Goal: Task Accomplishment & Management: Use online tool/utility

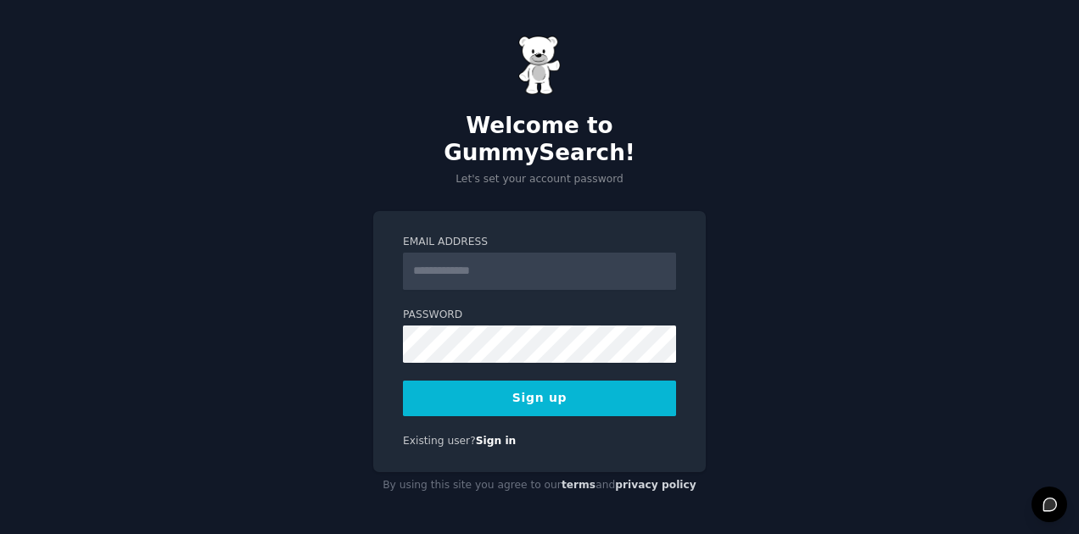
click at [455, 259] on input "Email Address" at bounding box center [539, 271] width 273 height 37
type input "**********"
click at [787, 273] on div "**********" at bounding box center [539, 267] width 1079 height 535
click at [534, 381] on button "Sign up" at bounding box center [539, 399] width 273 height 36
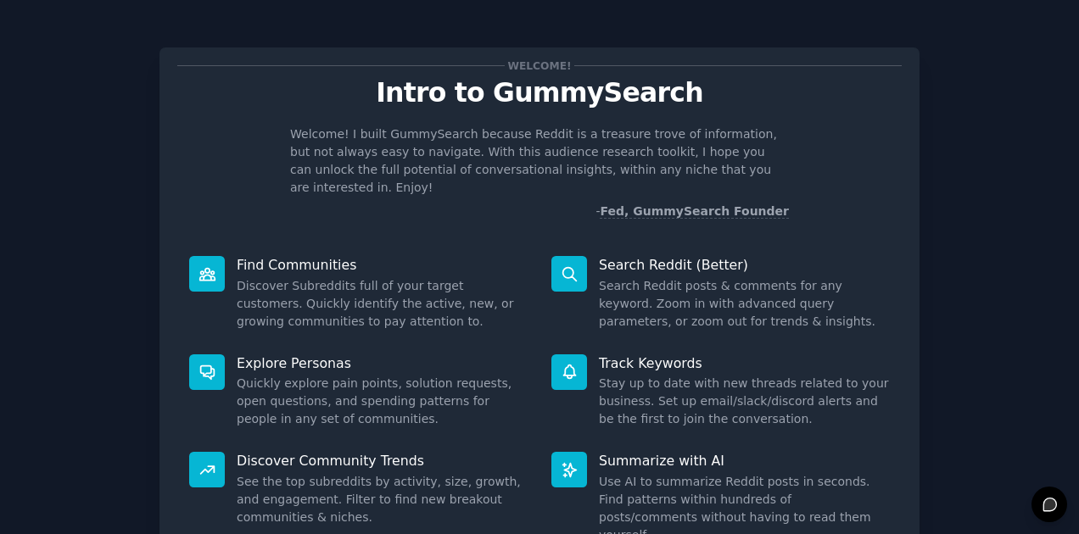
scroll to position [129, 0]
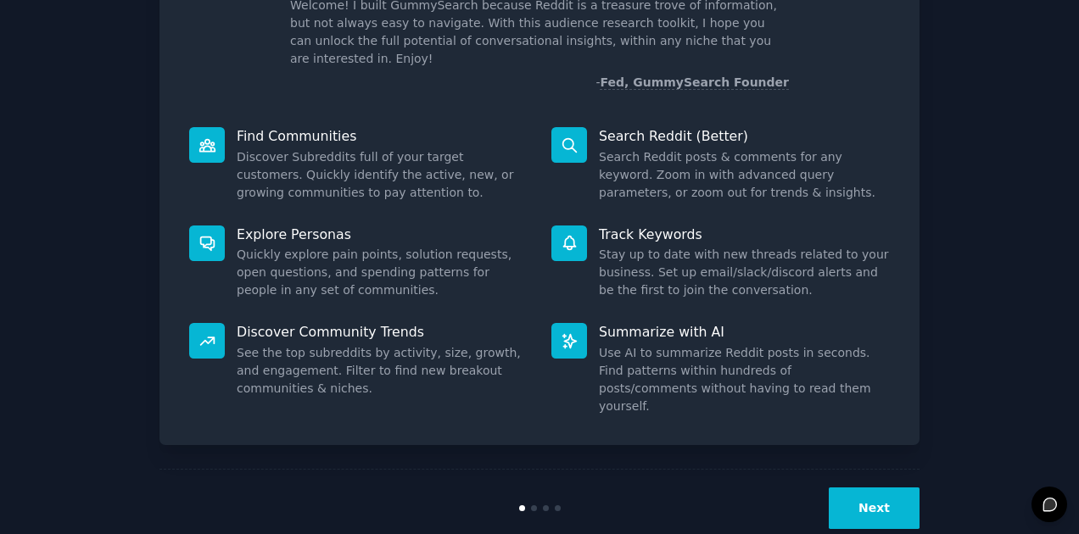
click at [848, 488] on button "Next" at bounding box center [874, 509] width 91 height 42
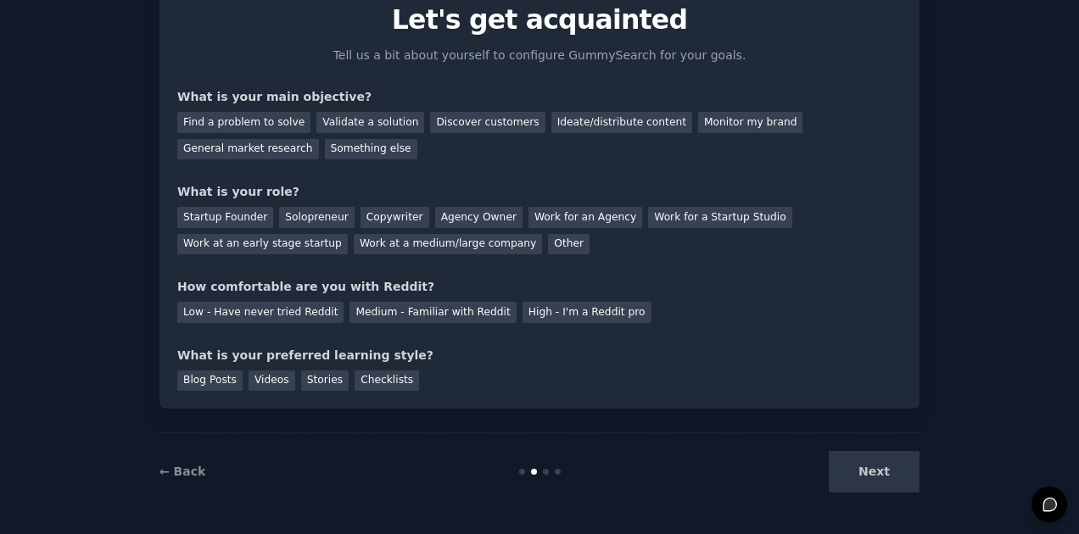
scroll to position [73, 0]
click at [459, 118] on div "Discover customers" at bounding box center [487, 122] width 115 height 21
click at [561, 120] on div "Ideate/distribute content" at bounding box center [621, 122] width 141 height 21
click at [460, 120] on div "Discover customers" at bounding box center [487, 122] width 115 height 21
click at [250, 216] on div "Startup Founder" at bounding box center [225, 217] width 96 height 21
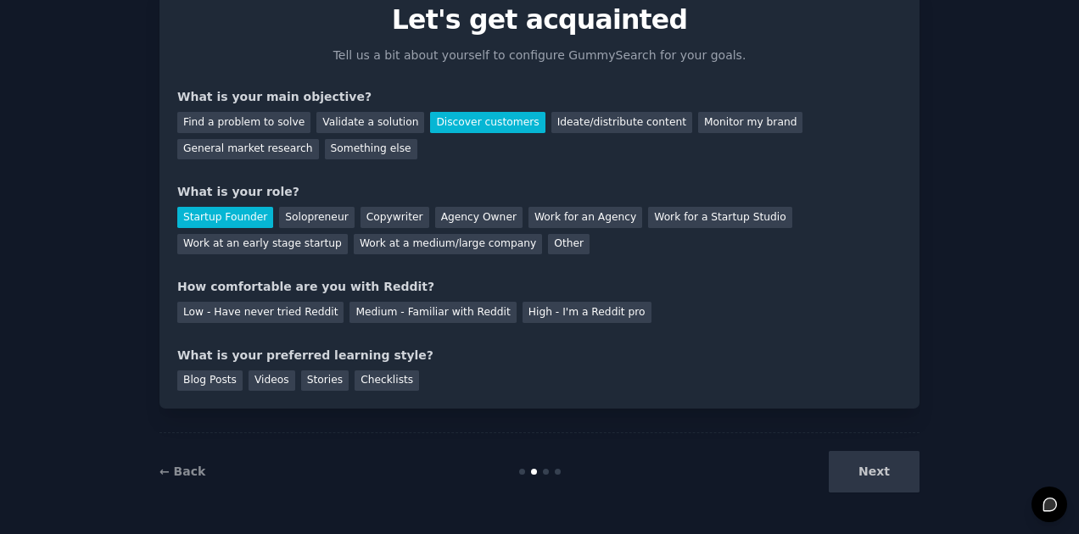
click at [298, 310] on div "Low - Have never tried Reddit" at bounding box center [260, 312] width 166 height 21
click at [222, 378] on div "Blog Posts" at bounding box center [209, 381] width 65 height 21
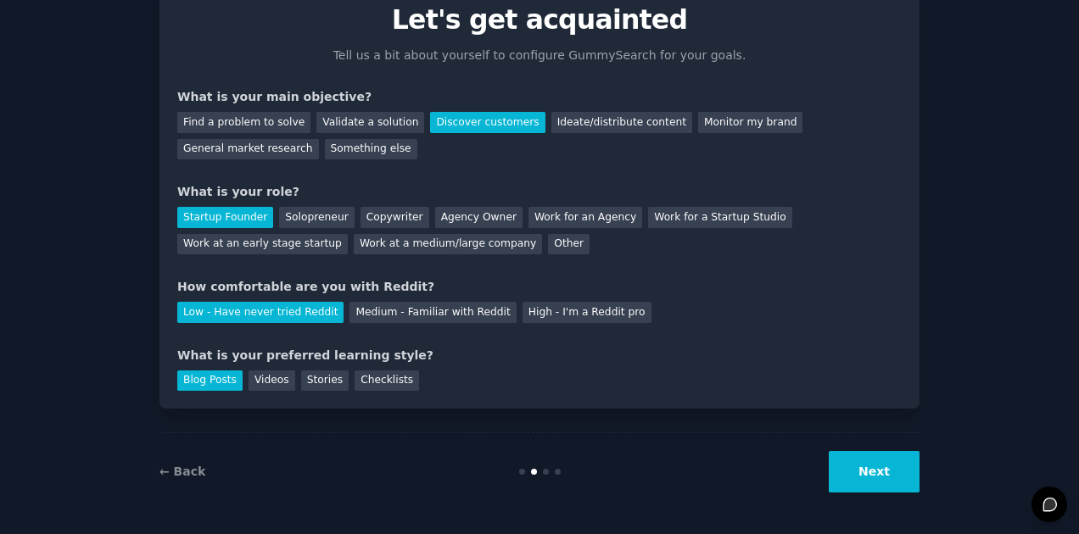
click at [881, 469] on button "Next" at bounding box center [874, 472] width 91 height 42
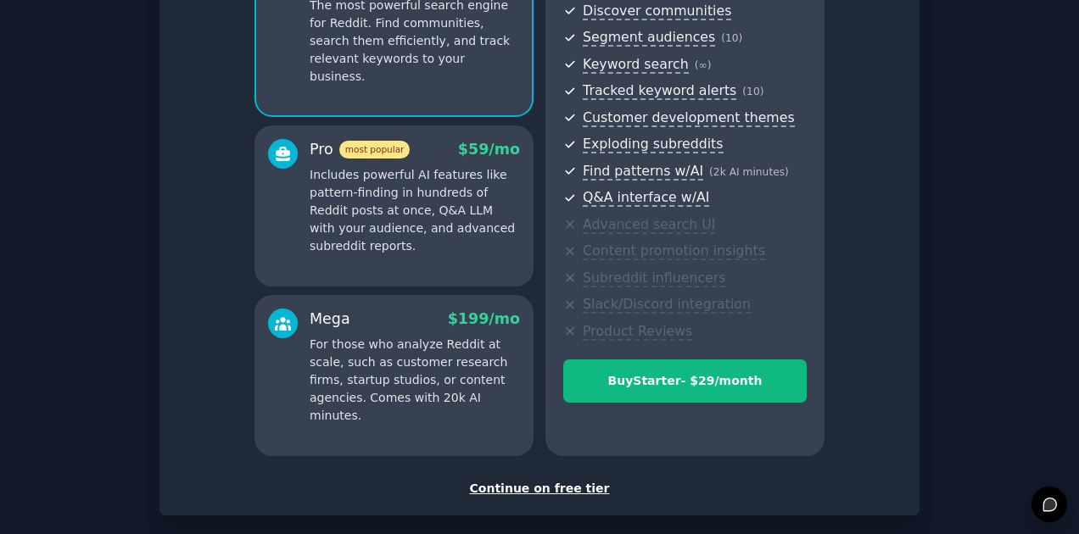
scroll to position [279, 0]
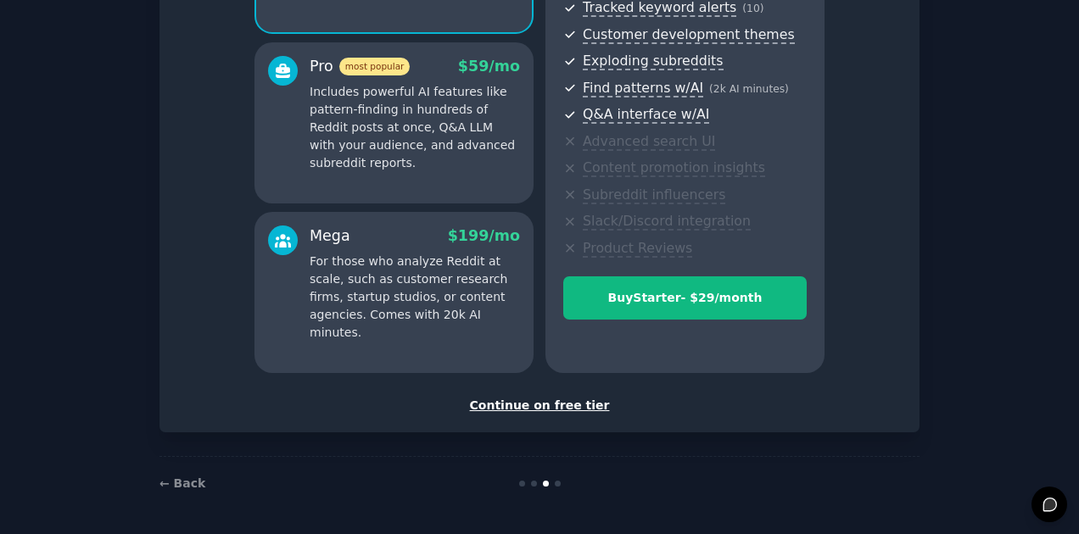
click at [575, 404] on div "Continue on free tier" at bounding box center [539, 406] width 724 height 18
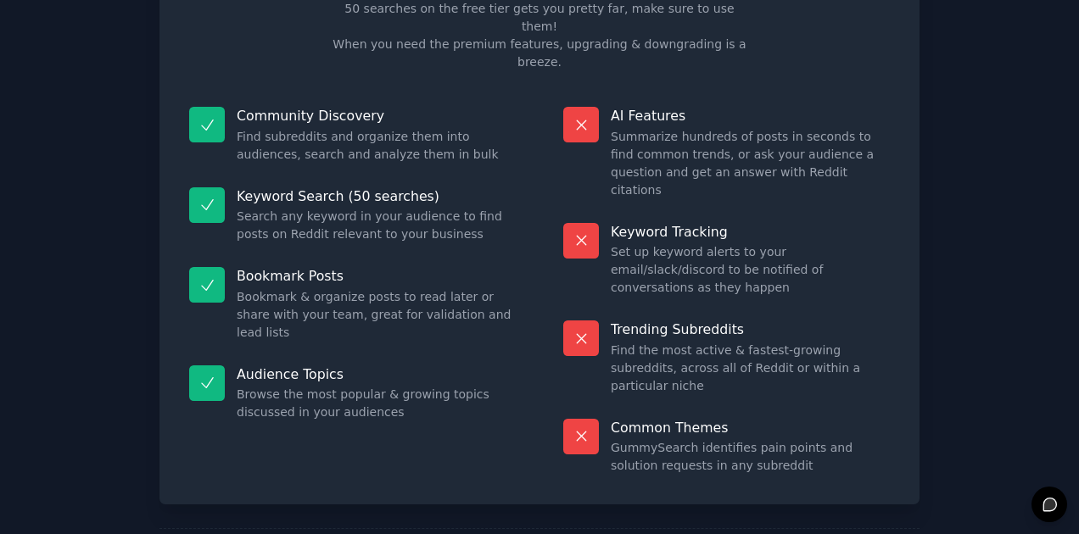
scroll to position [120, 0]
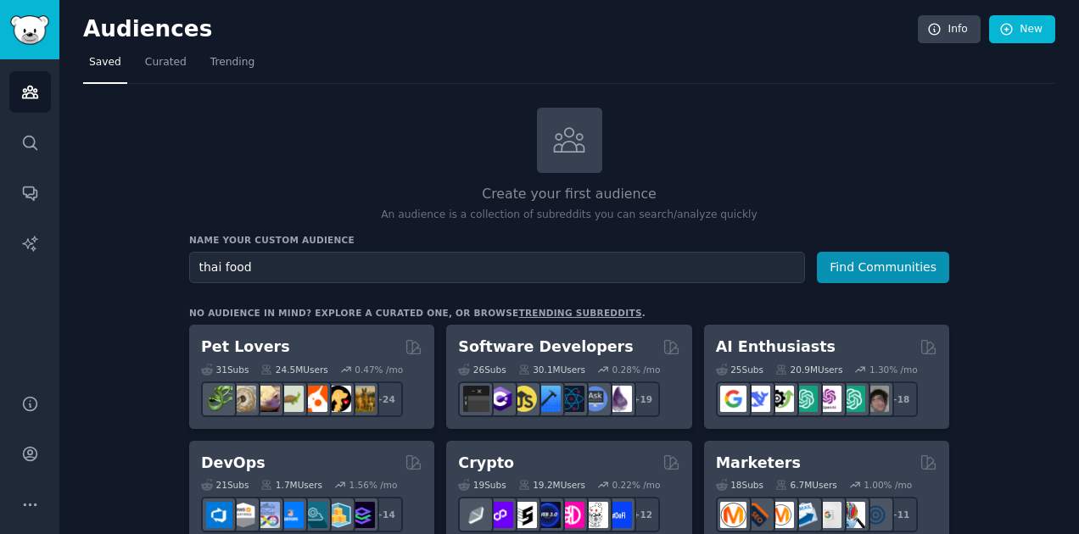
type input "thai food"
click at [860, 261] on button "Find Communities" at bounding box center [883, 267] width 132 height 31
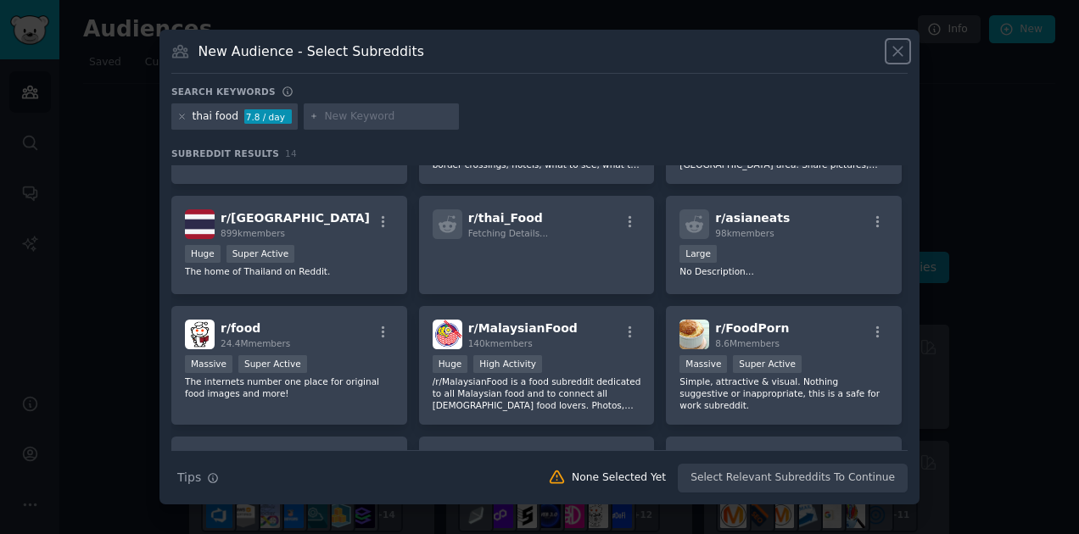
scroll to position [100, 0]
click at [241, 325] on span "r/ food" at bounding box center [241, 329] width 40 height 14
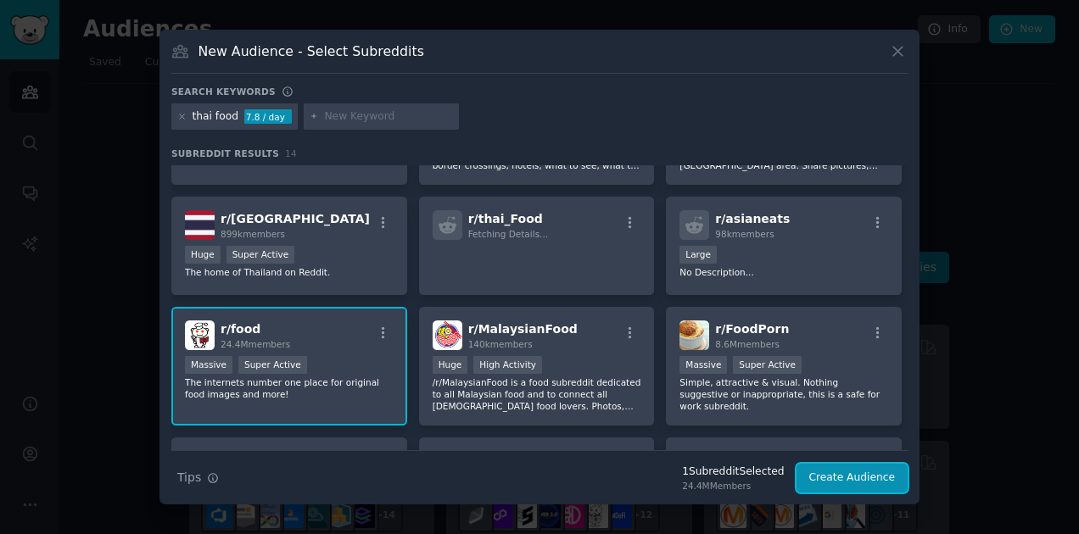
click at [837, 478] on button "Create Audience" at bounding box center [852, 478] width 112 height 29
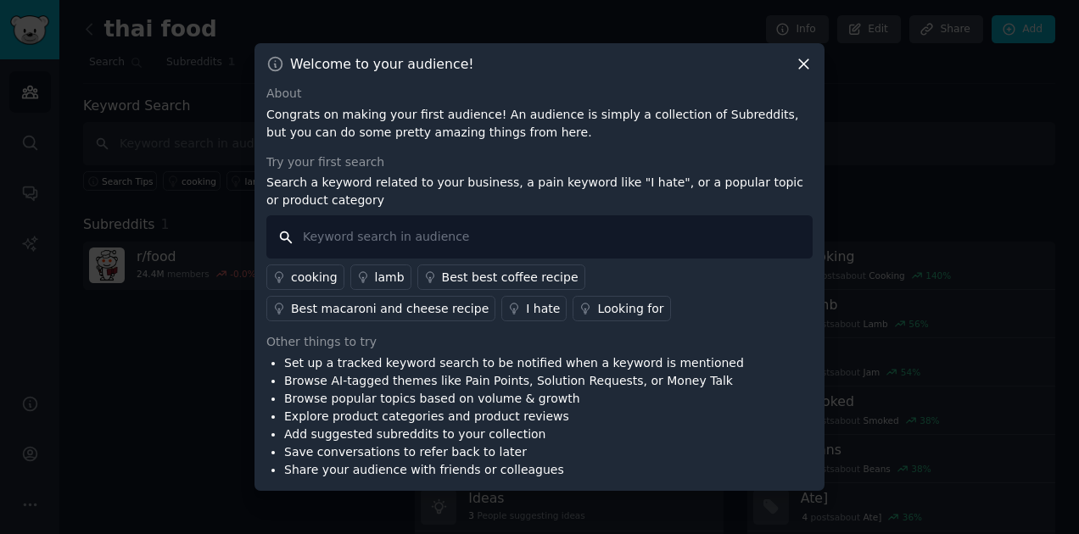
click at [474, 233] on input "text" at bounding box center [539, 236] width 546 height 43
type input "thai"
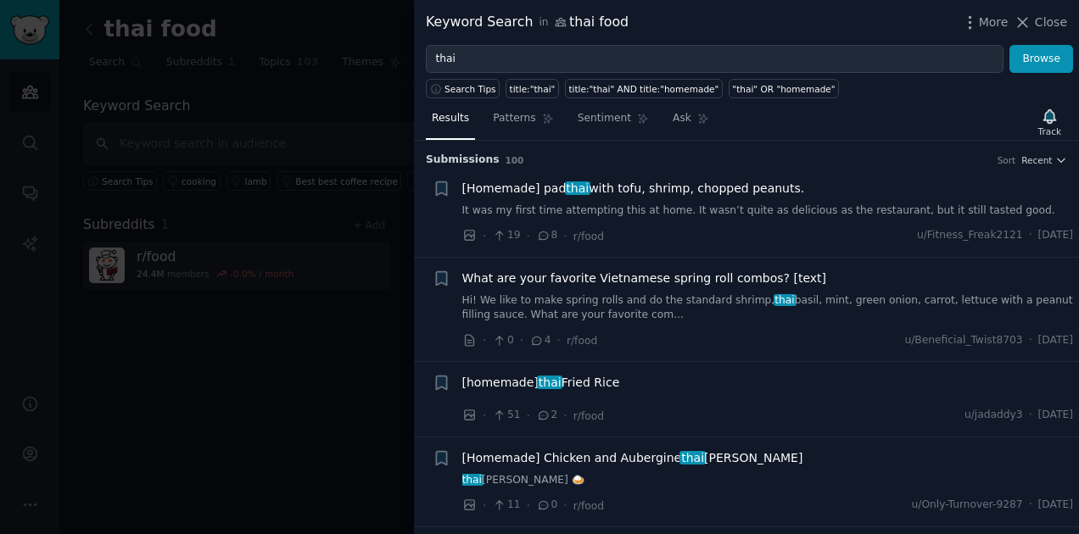
click at [513, 117] on span "Patterns" at bounding box center [514, 118] width 42 height 15
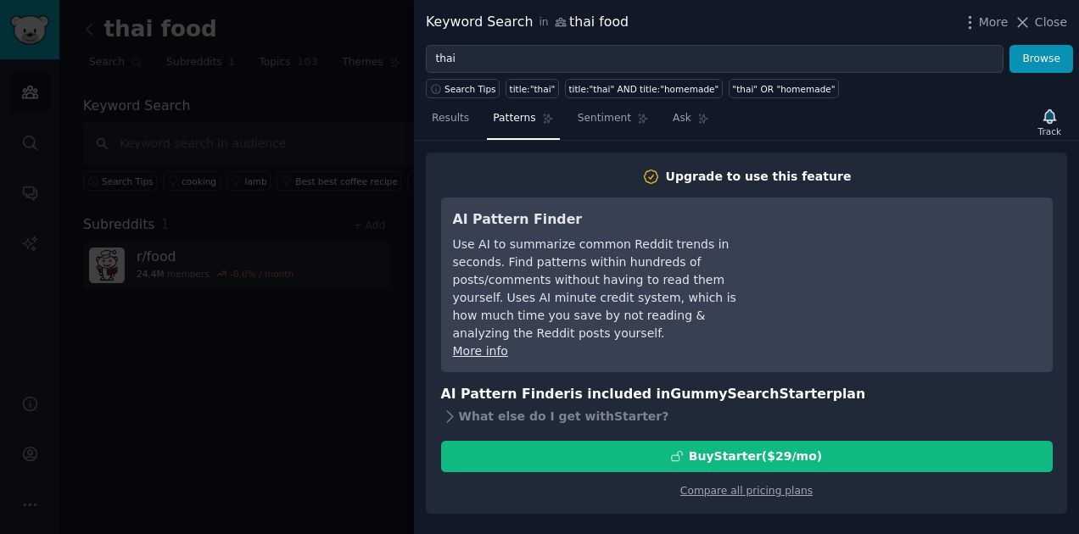
click at [1026, 20] on icon at bounding box center [1023, 23] width 18 height 18
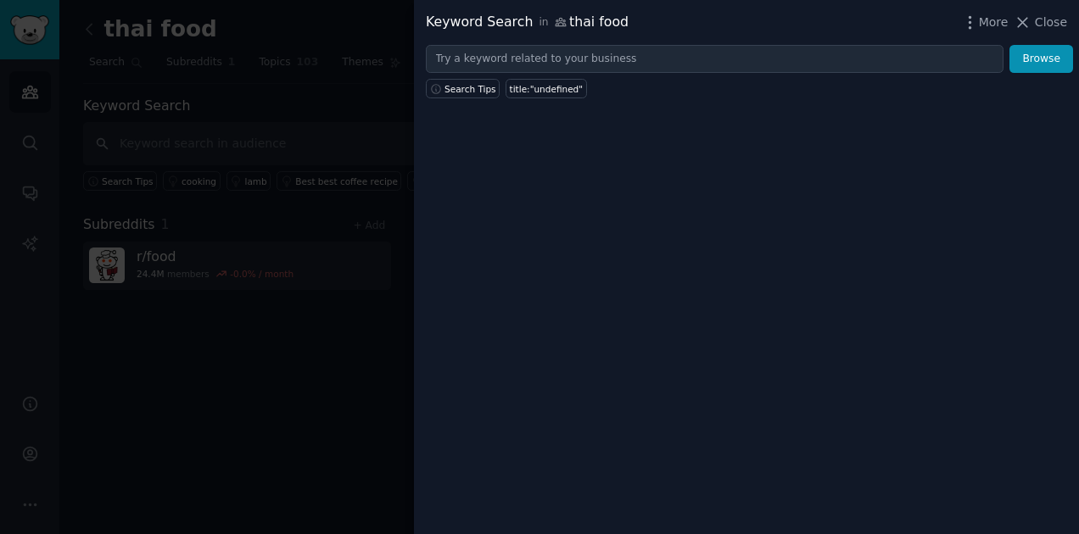
click at [1023, 20] on icon at bounding box center [1023, 22] width 9 height 9
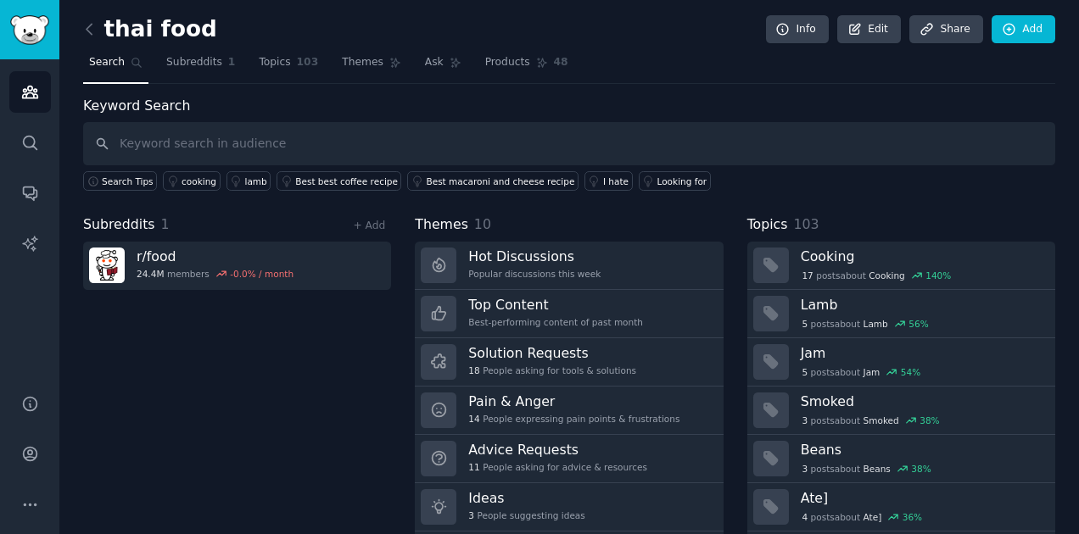
click at [106, 59] on span "Search" at bounding box center [107, 62] width 36 height 15
click at [87, 31] on icon at bounding box center [89, 29] width 5 height 10
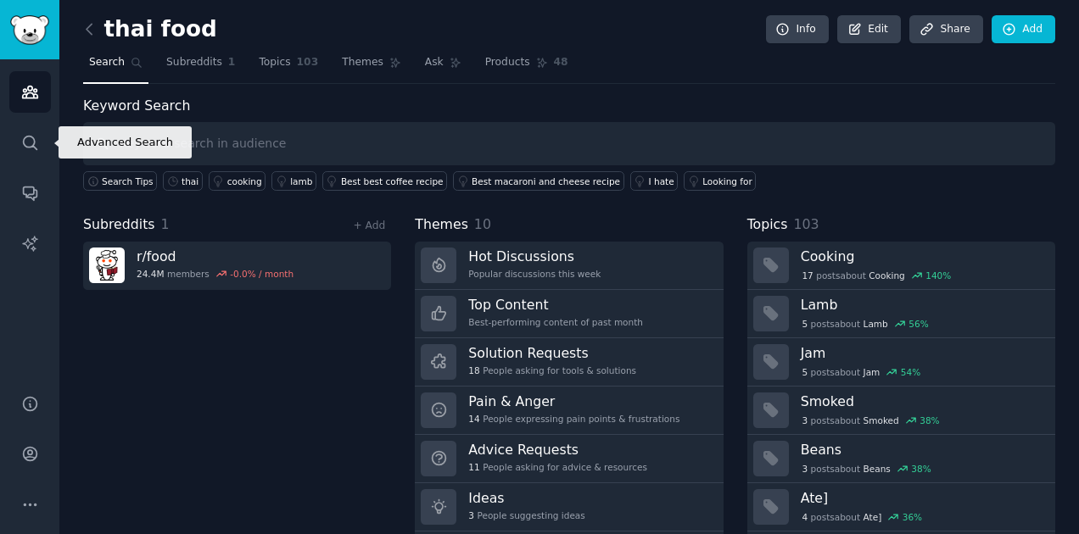
click at [34, 141] on icon "Sidebar" at bounding box center [30, 143] width 14 height 14
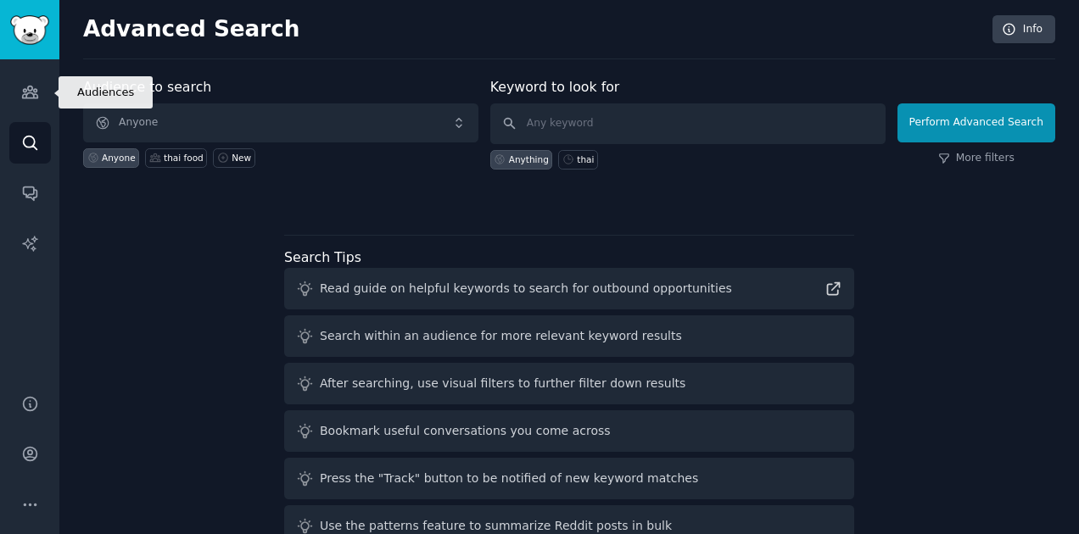
click at [33, 88] on icon "Sidebar" at bounding box center [30, 92] width 18 height 18
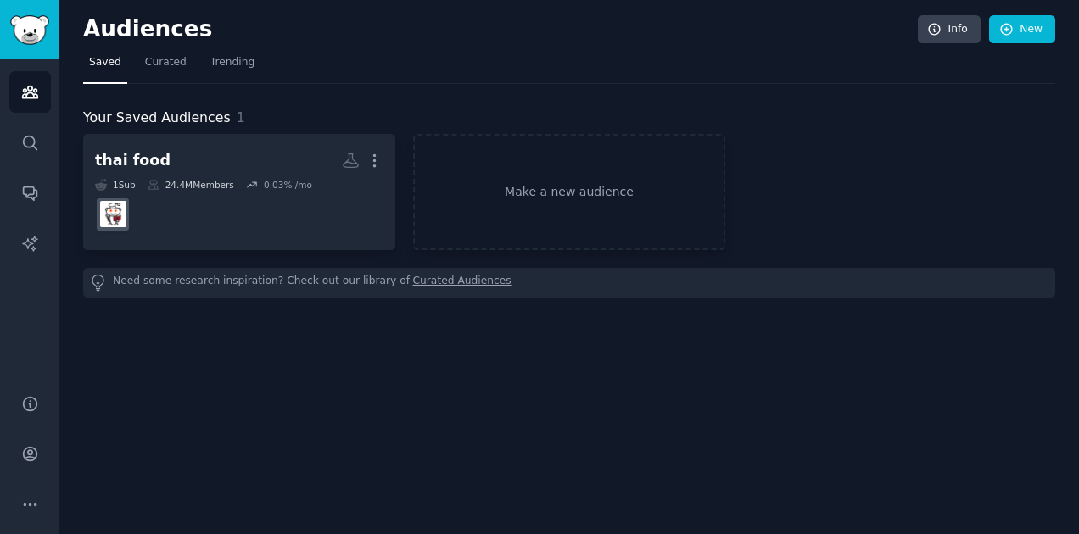
click at [233, 92] on div "Your Saved Audiences 1 thai food More 1 Sub 24.4M Members -0.03 % /mo Make a ne…" at bounding box center [569, 191] width 972 height 214
click at [536, 191] on link "Make a new audience" at bounding box center [569, 192] width 312 height 116
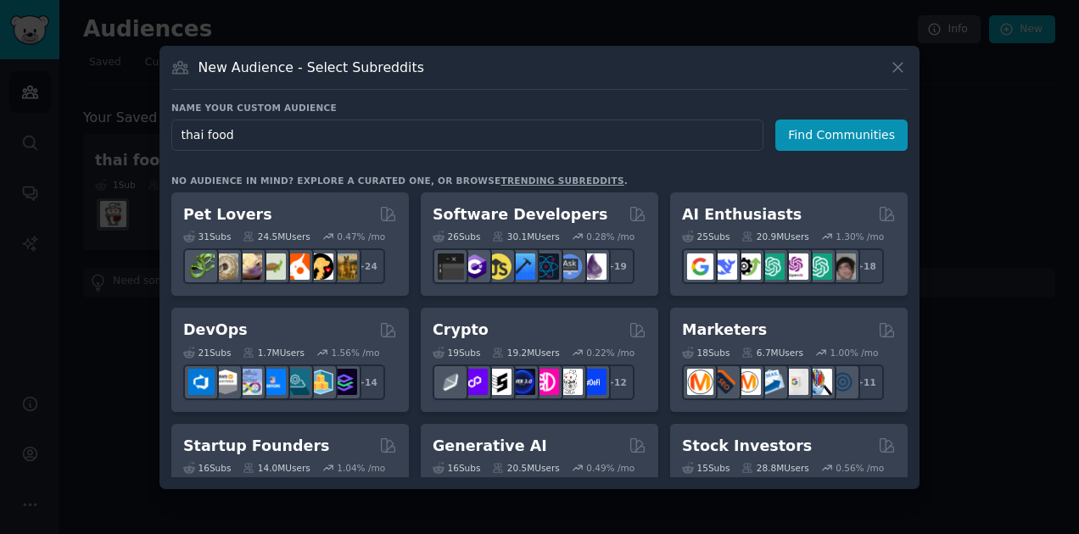
type input "thai food"
click at [813, 130] on button "Find Communities" at bounding box center [841, 135] width 132 height 31
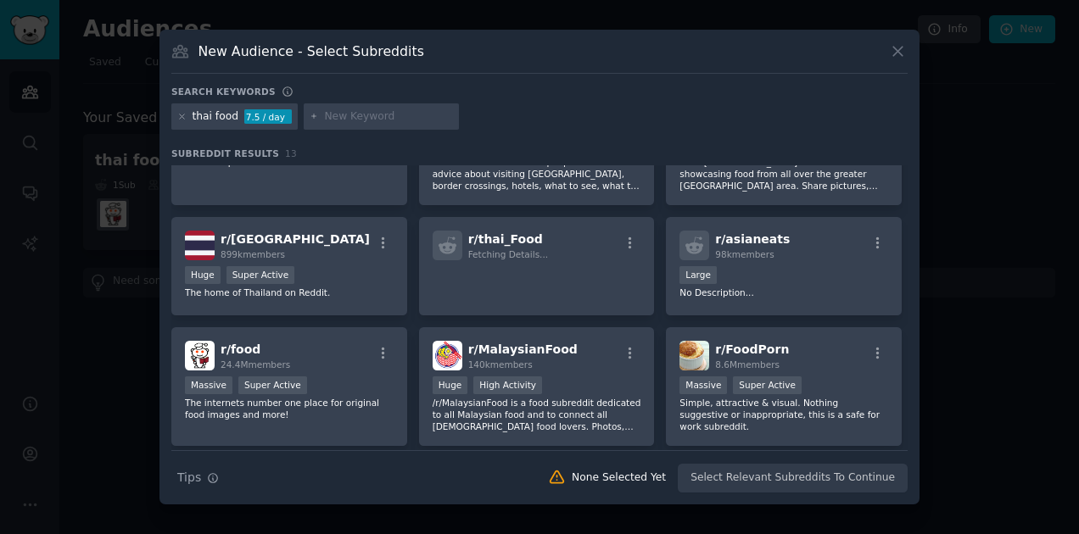
scroll to position [81, 0]
click at [740, 347] on span "r/ FoodPorn" at bounding box center [752, 349] width 74 height 14
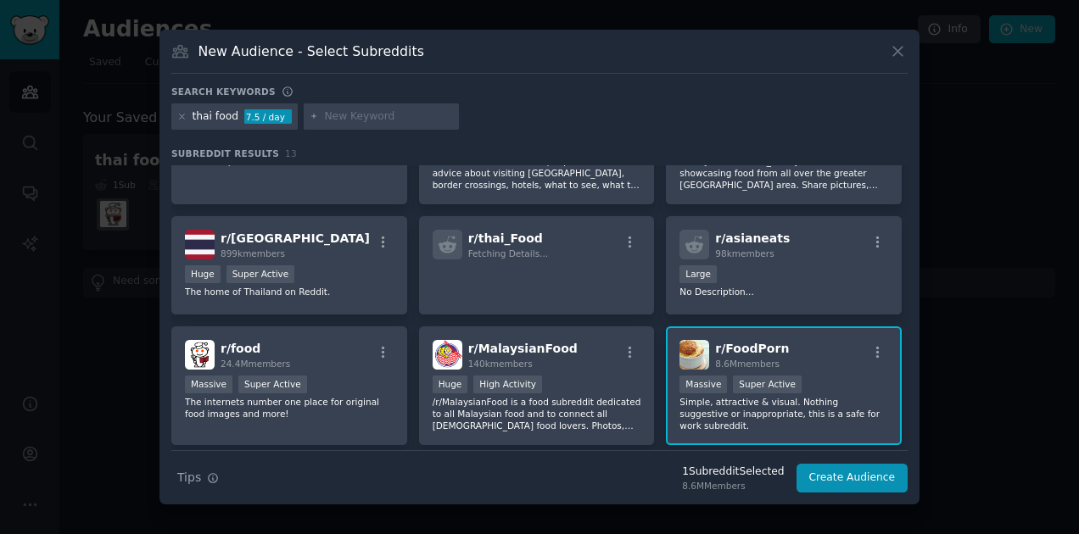
click at [724, 351] on span "r/ FoodPorn" at bounding box center [752, 349] width 74 height 14
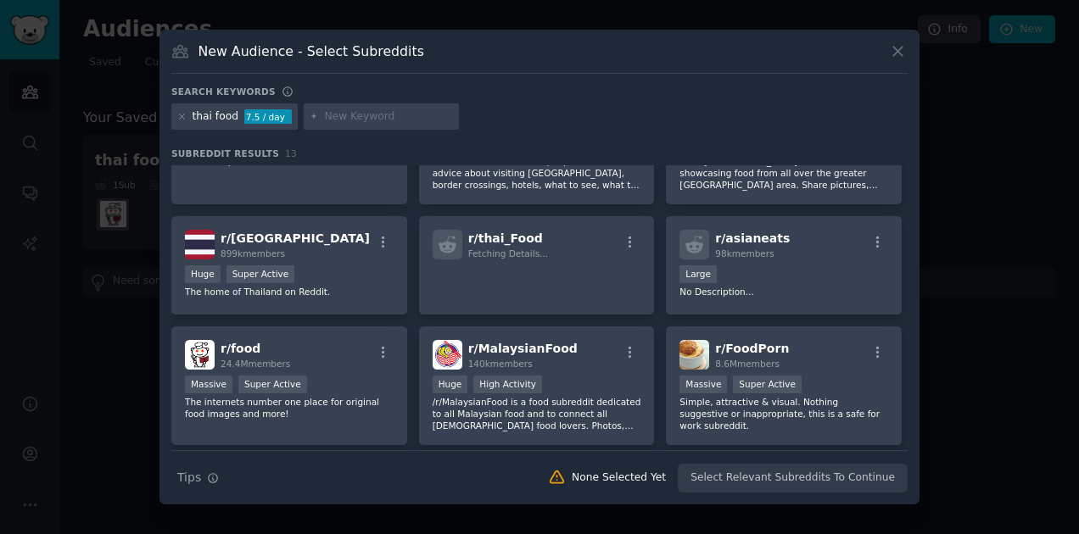
click at [724, 351] on span "r/ FoodPorn" at bounding box center [752, 349] width 74 height 14
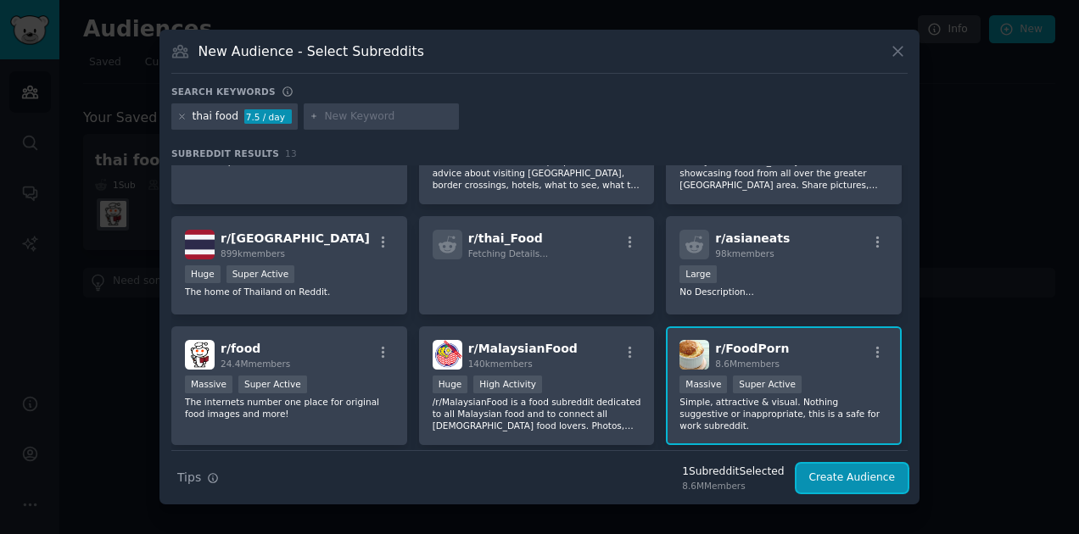
click at [857, 471] on button "Create Audience" at bounding box center [852, 478] width 112 height 29
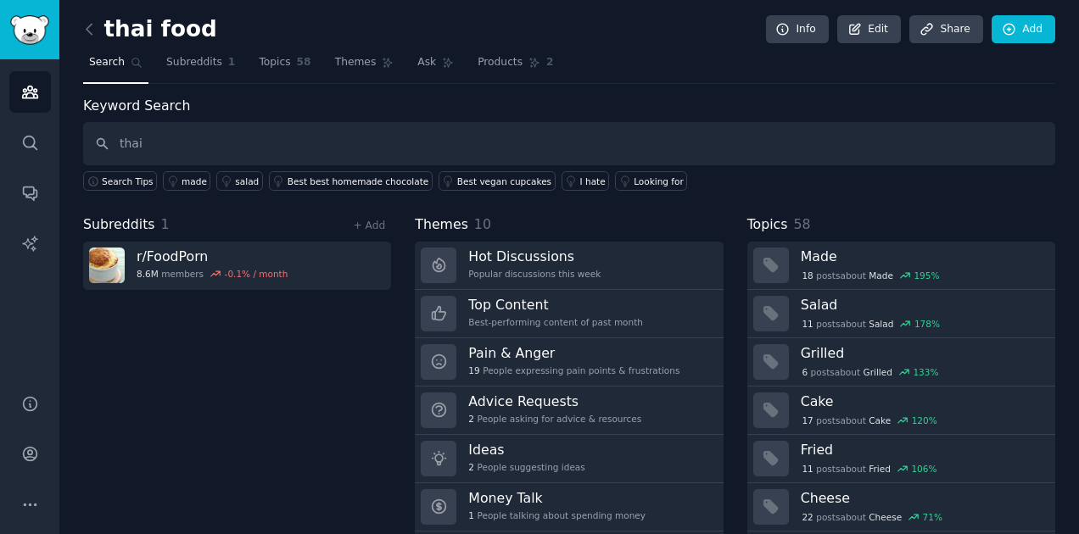
type input "thai"
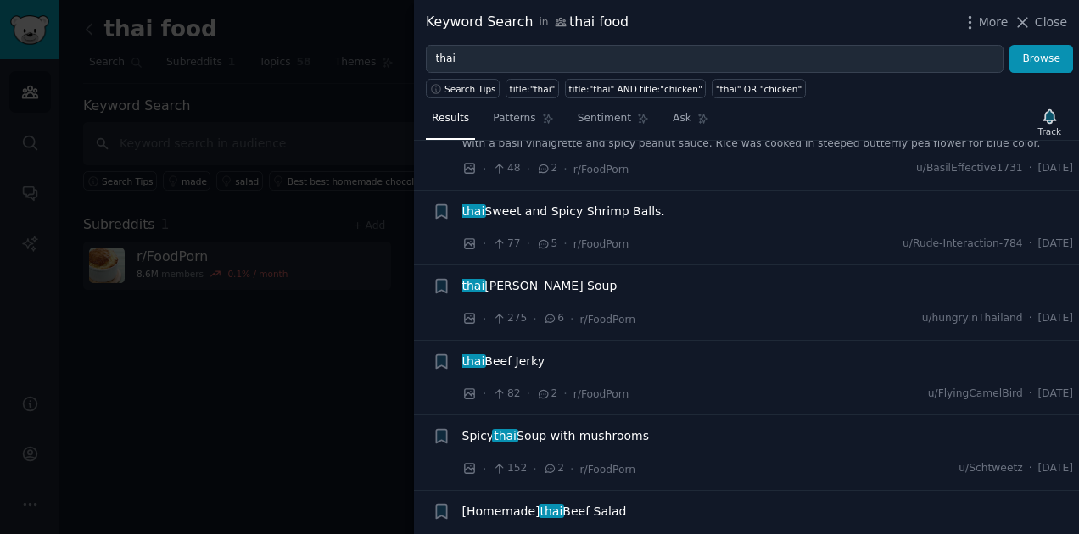
scroll to position [217, 0]
click at [184, 399] on div at bounding box center [539, 267] width 1079 height 534
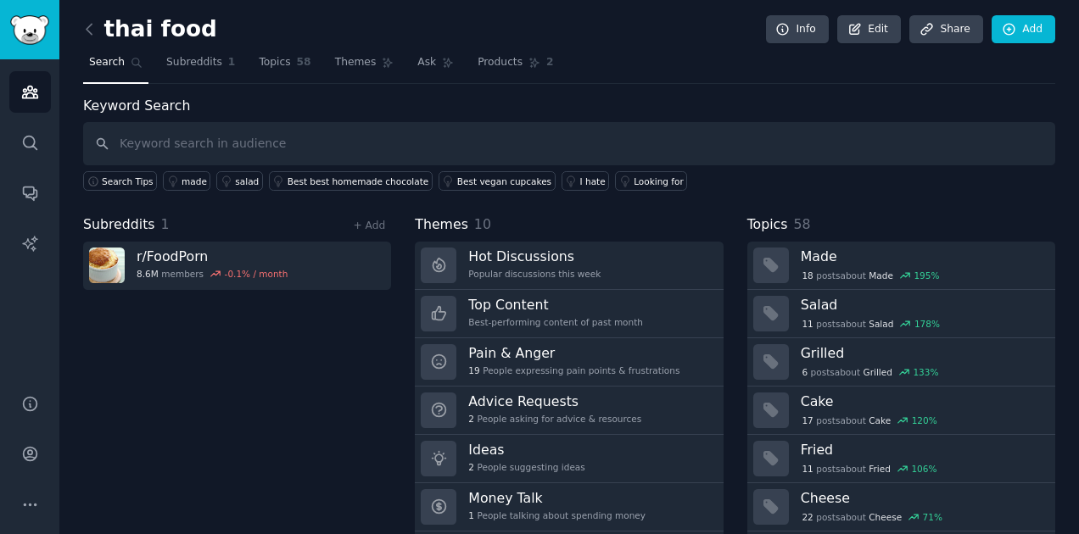
click at [88, 26] on icon at bounding box center [89, 29] width 5 height 10
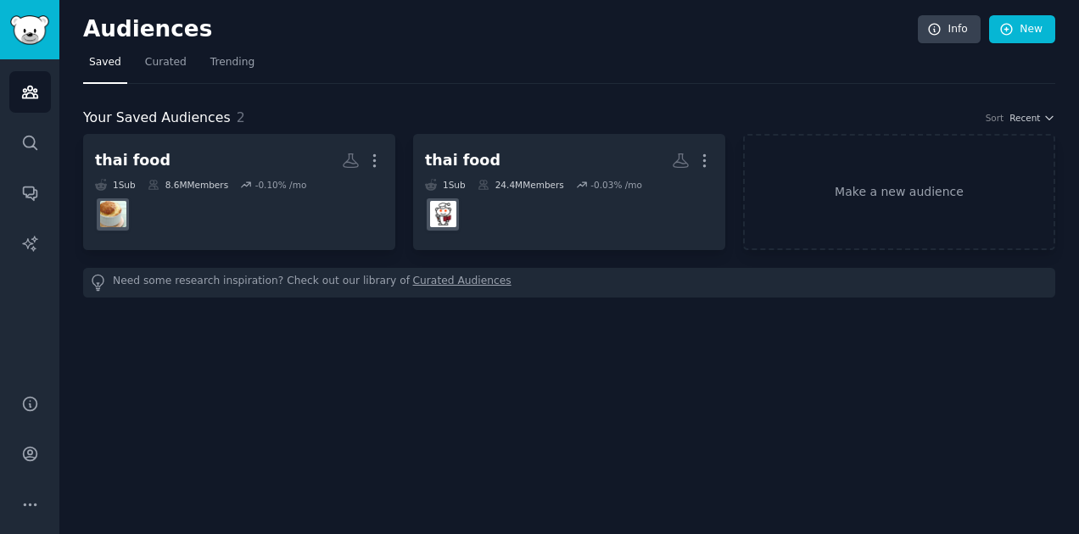
click at [829, 190] on link "Make a new audience" at bounding box center [899, 192] width 312 height 116
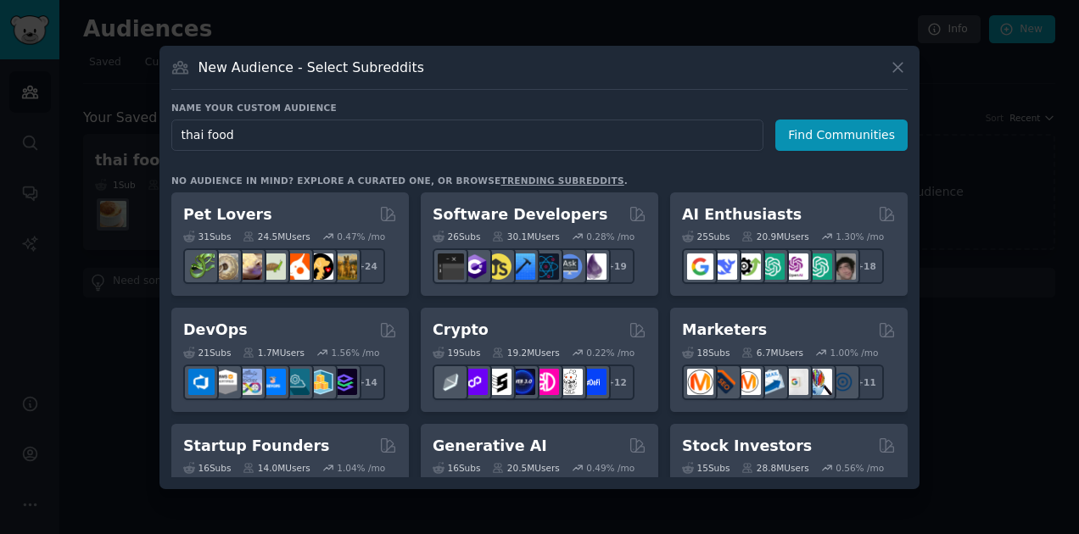
type input "thai food"
click at [826, 131] on button "Find Communities" at bounding box center [841, 135] width 132 height 31
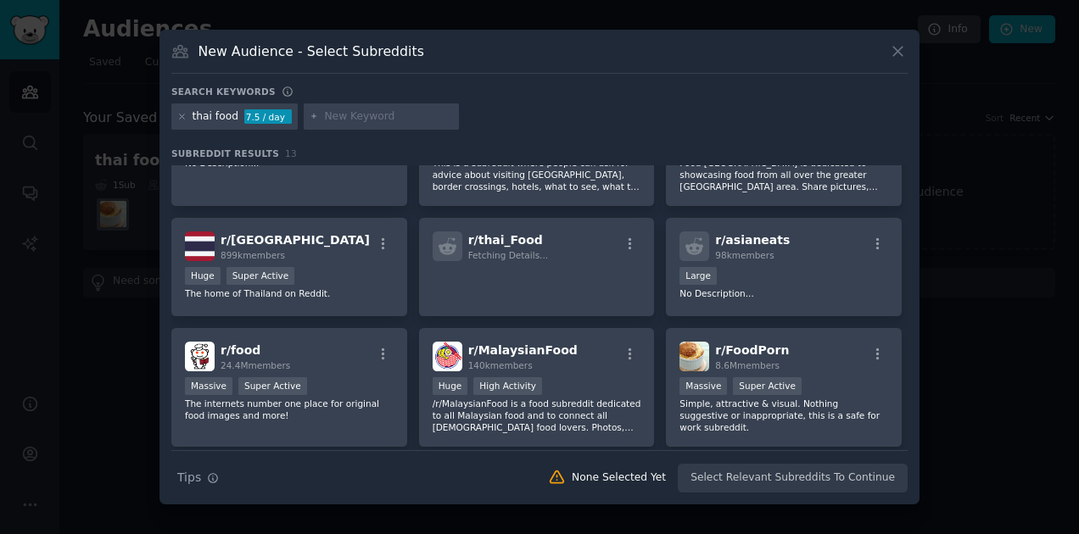
scroll to position [82, 0]
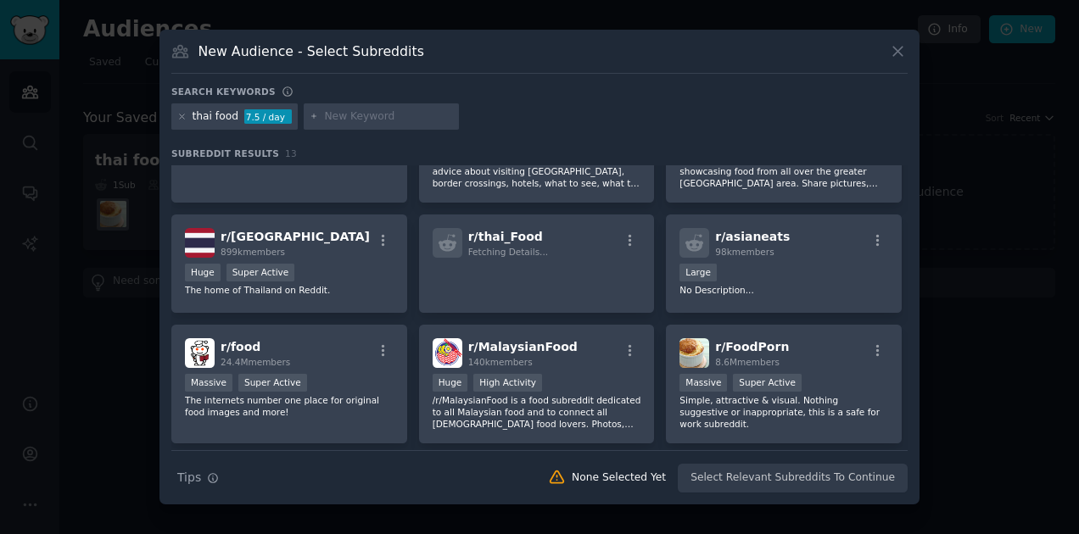
click at [750, 350] on span "r/ FoodPorn" at bounding box center [752, 347] width 74 height 14
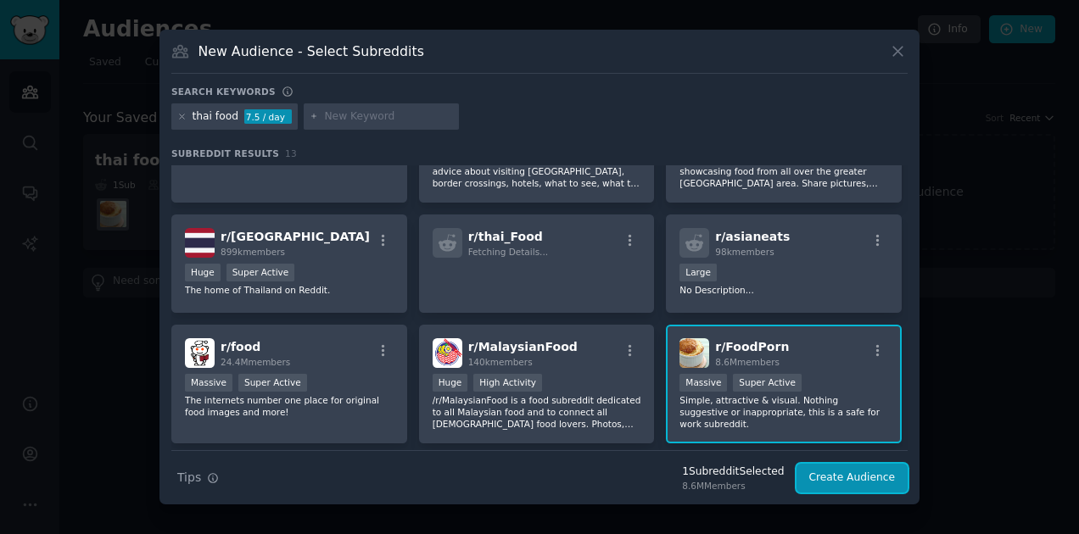
click at [847, 478] on button "Create Audience" at bounding box center [852, 478] width 112 height 29
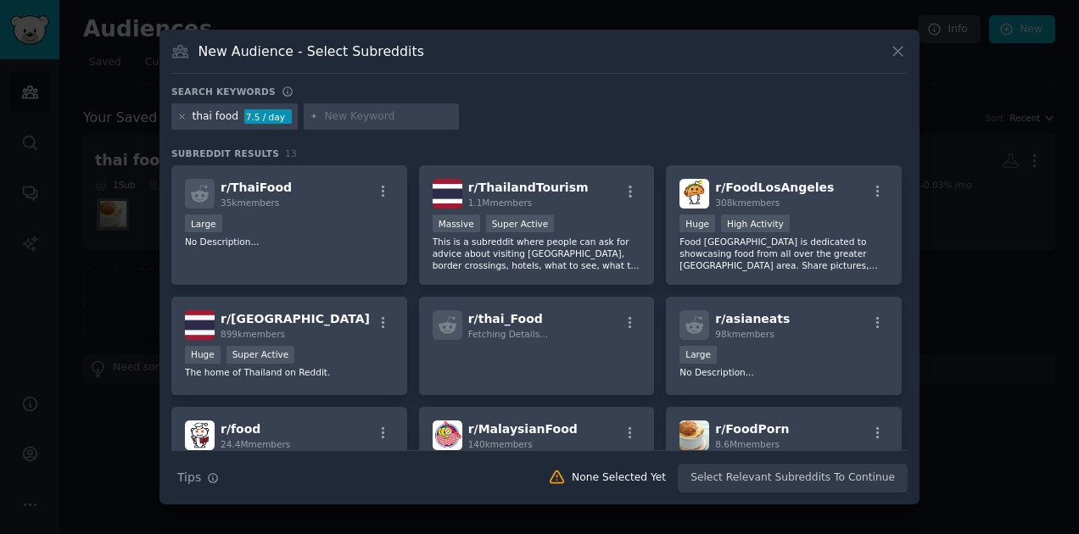
click at [751, 322] on span "r/ asianeats" at bounding box center [752, 319] width 75 height 14
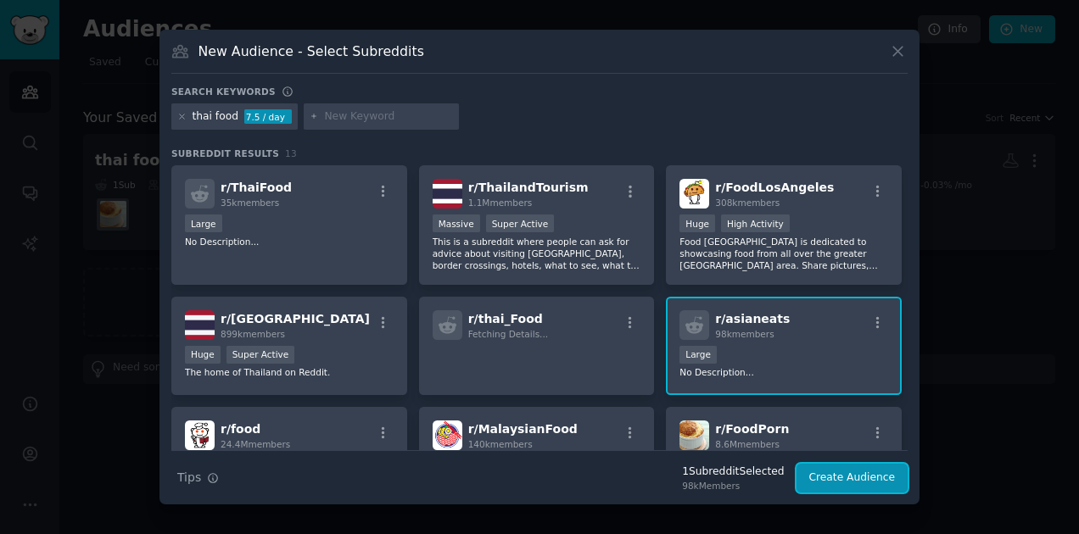
click at [850, 472] on button "Create Audience" at bounding box center [852, 478] width 112 height 29
